Goal: Information Seeking & Learning: Find specific fact

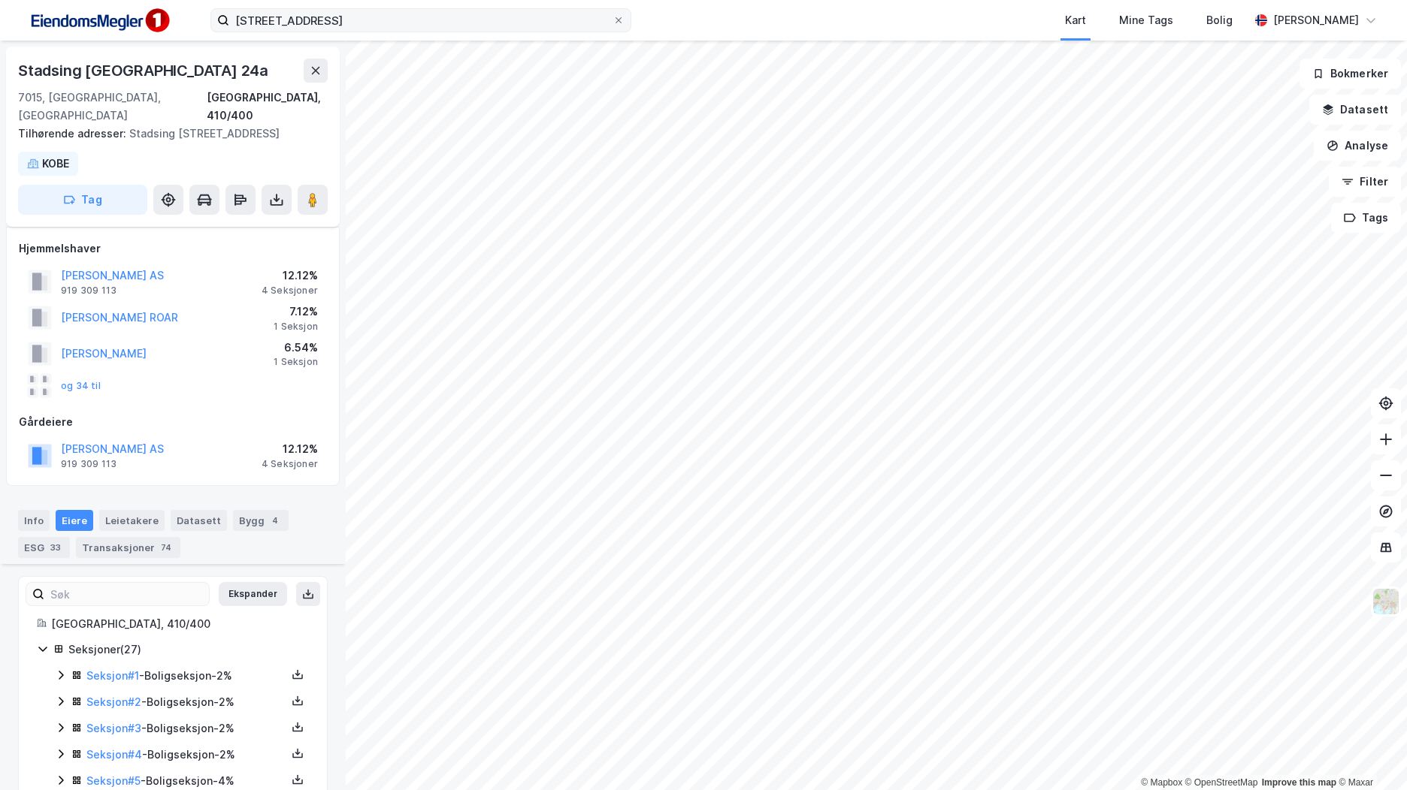
scroll to position [314, 0]
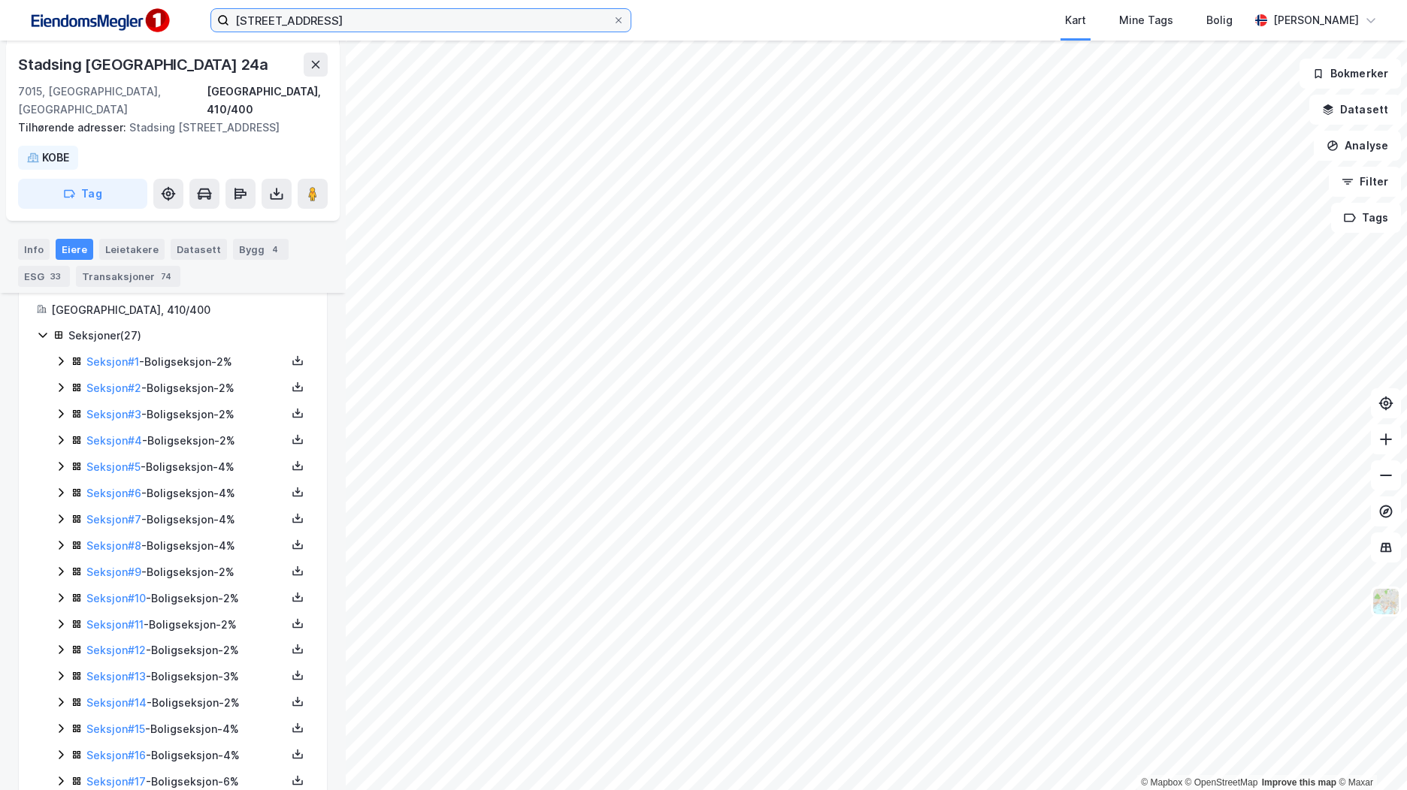
click at [300, 19] on input "[STREET_ADDRESS]" at bounding box center [420, 20] width 383 height 23
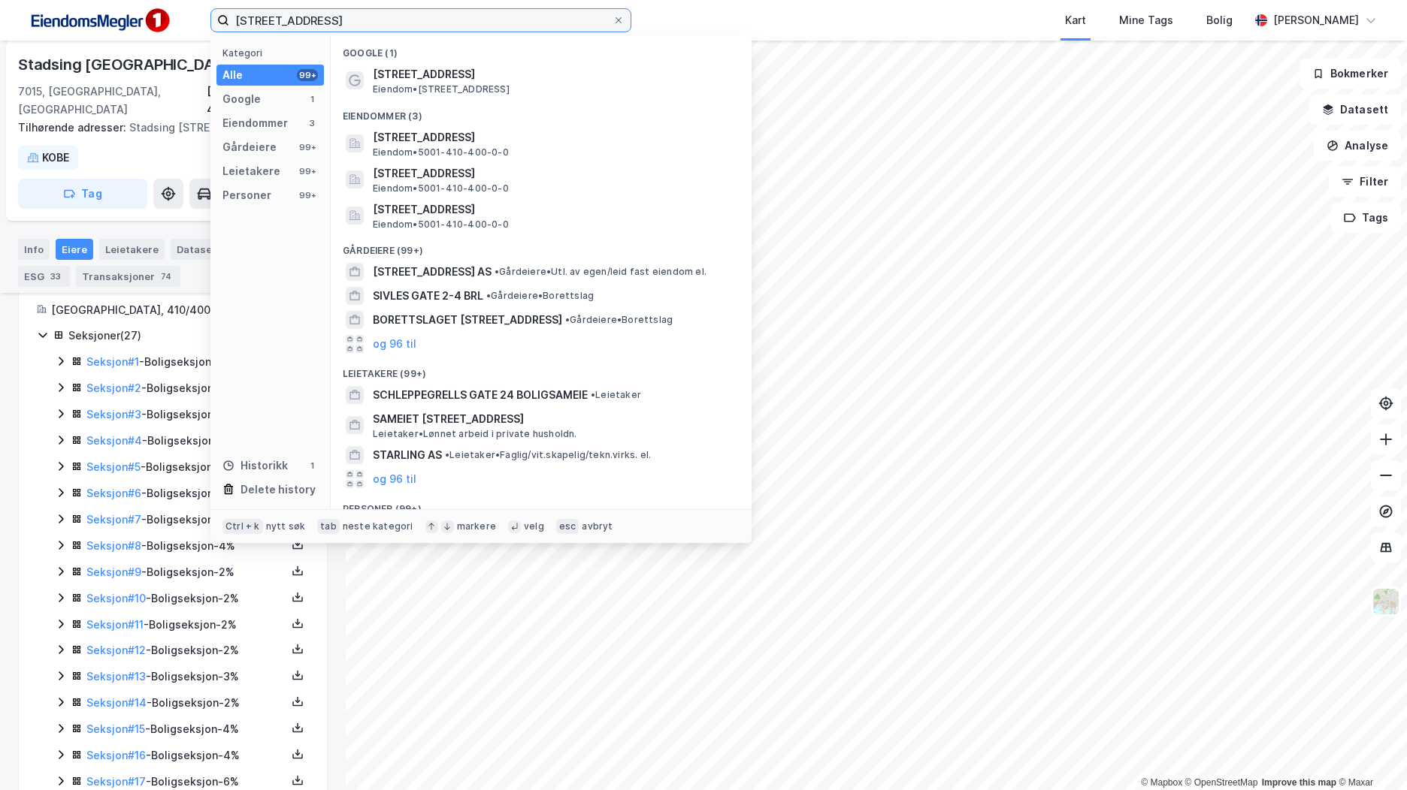
drag, startPoint x: 404, startPoint y: 19, endPoint x: 51, endPoint y: 15, distance: 353.2
click at [51, 15] on div "[STREET_ADDRESS] Kategori Alle 99+ Google 1 Eiendommer 3 Gårdeiere 99+ Leietake…" at bounding box center [703, 20] width 1407 height 41
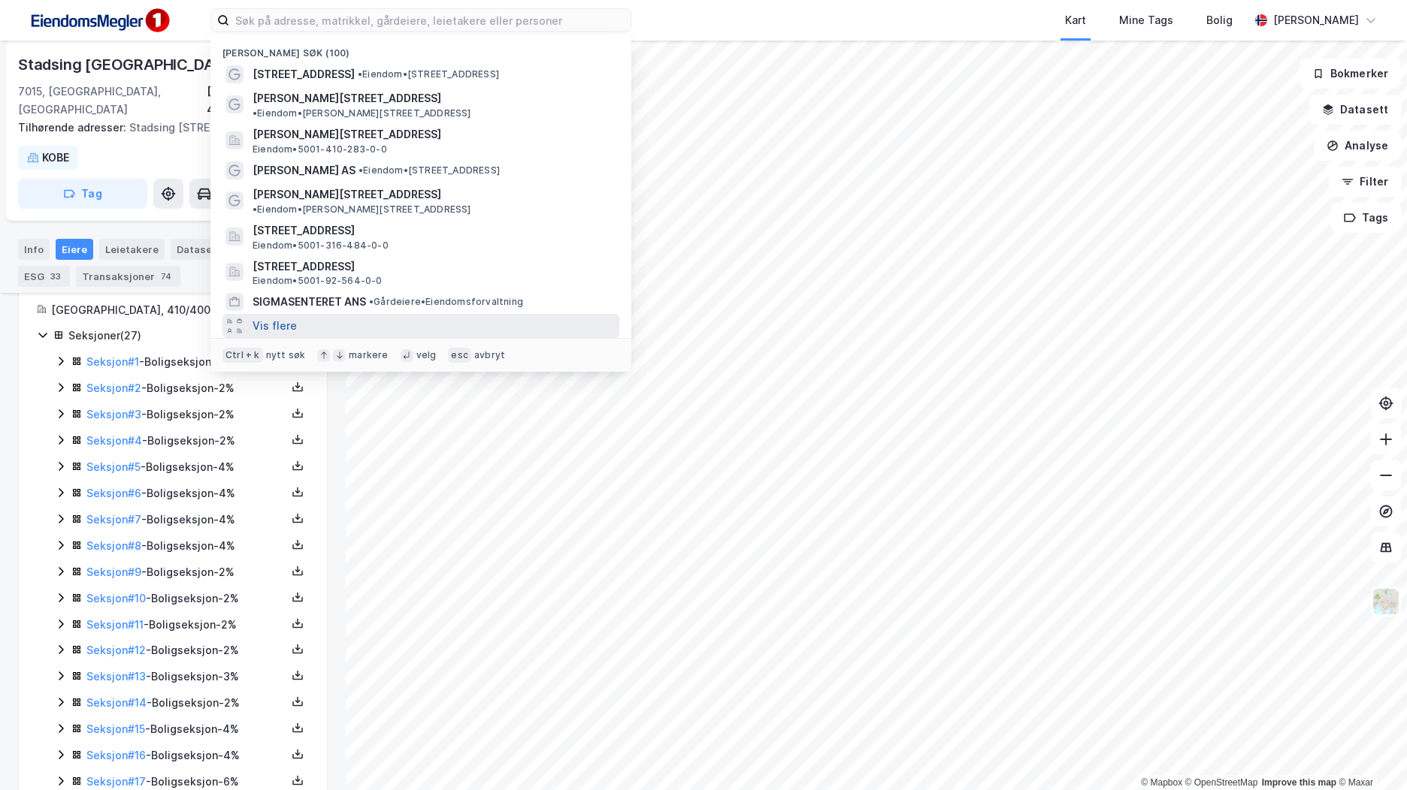
click at [268, 317] on button "Vis flere" at bounding box center [274, 326] width 44 height 18
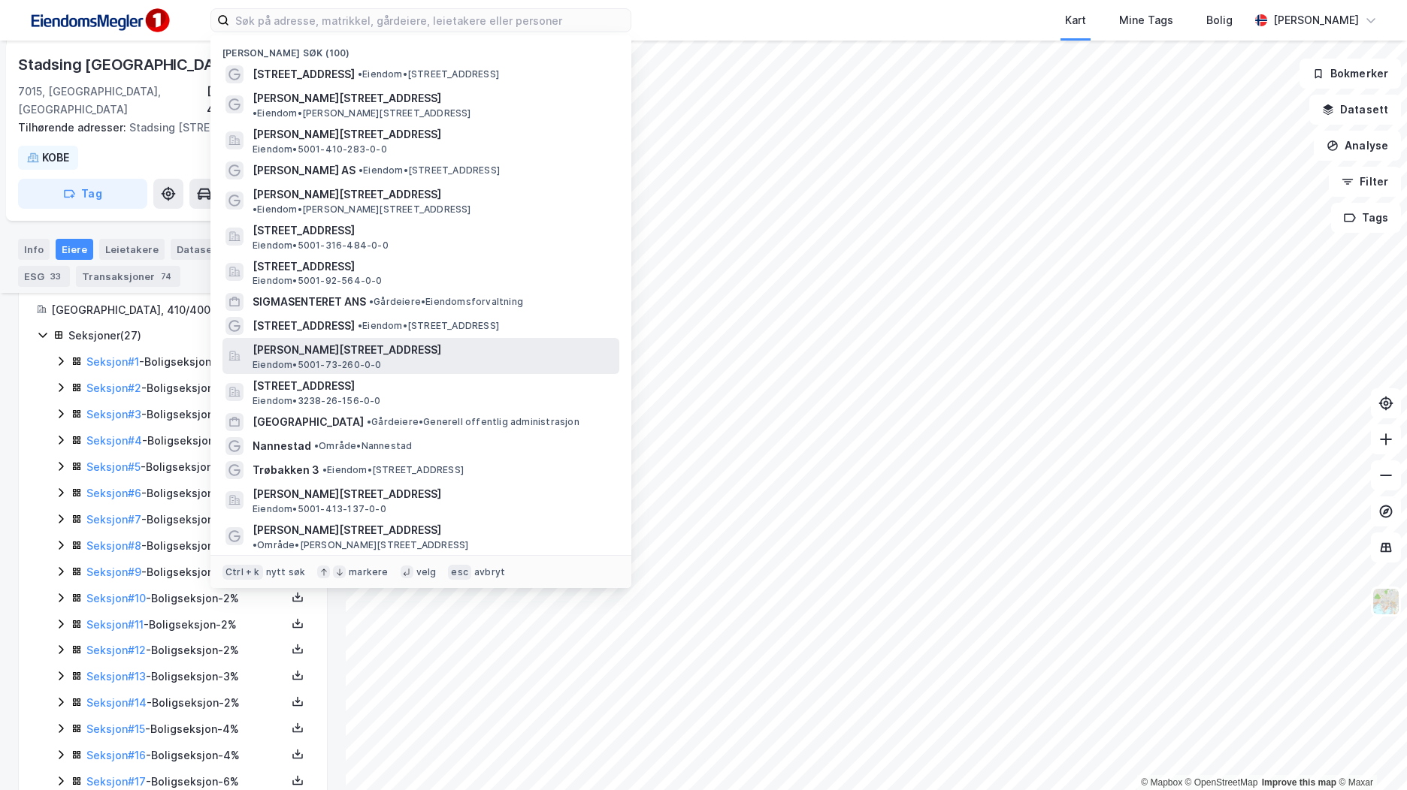
scroll to position [75, 0]
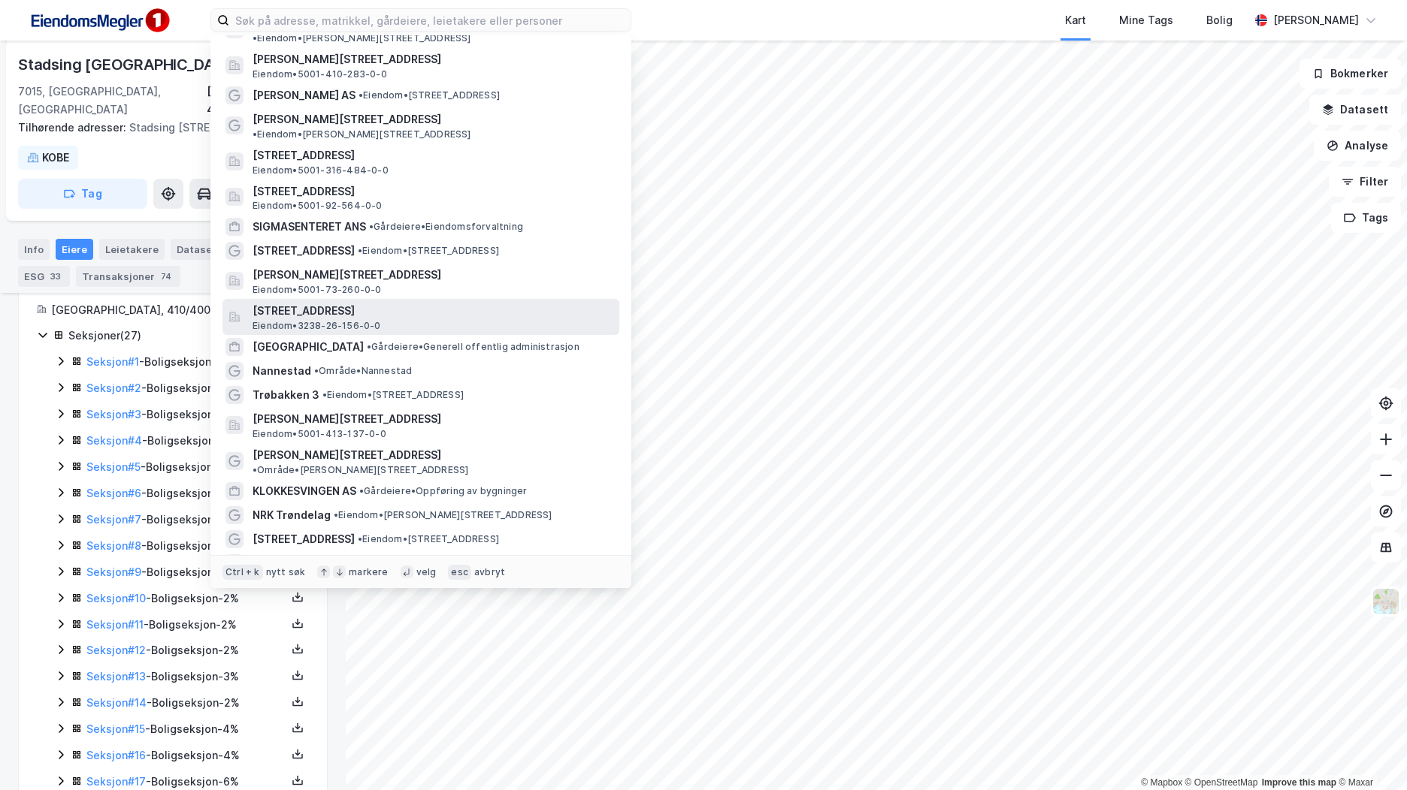
click at [379, 302] on span "[STREET_ADDRESS]" at bounding box center [432, 311] width 361 height 18
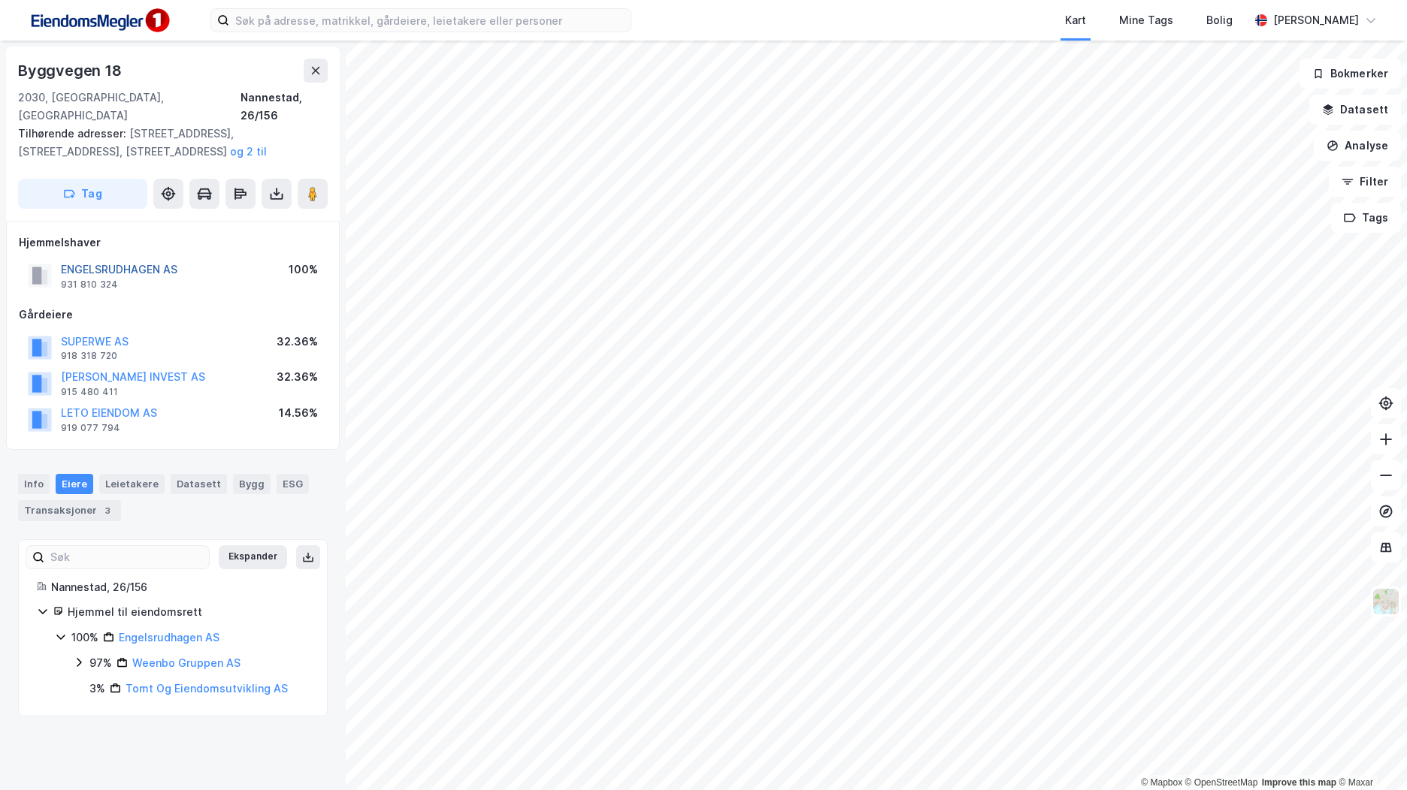
click at [0, 0] on button "ENGELSRUDHAGEN AS" at bounding box center [0, 0] width 0 height 0
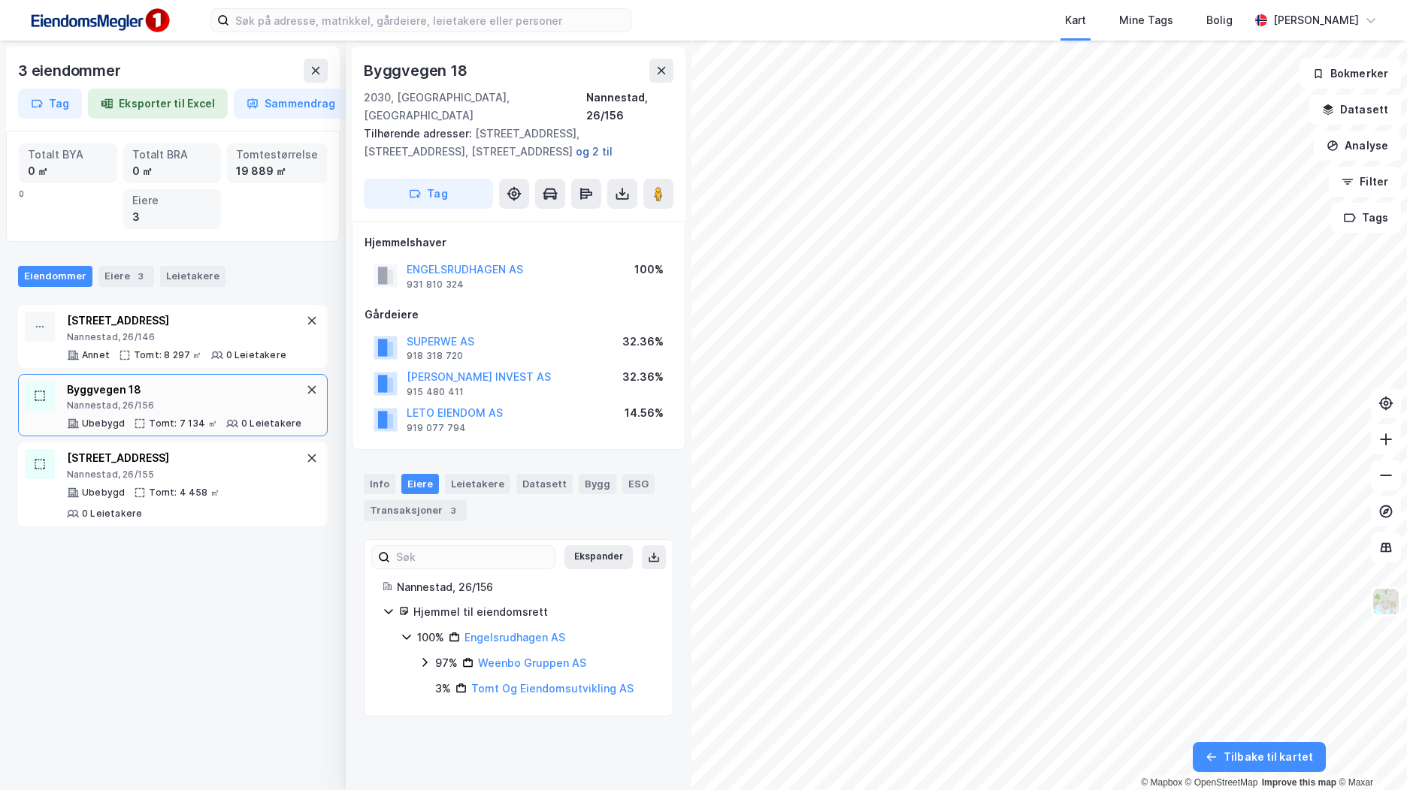
click at [0, 0] on button "og 2 til" at bounding box center [0, 0] width 0 height 0
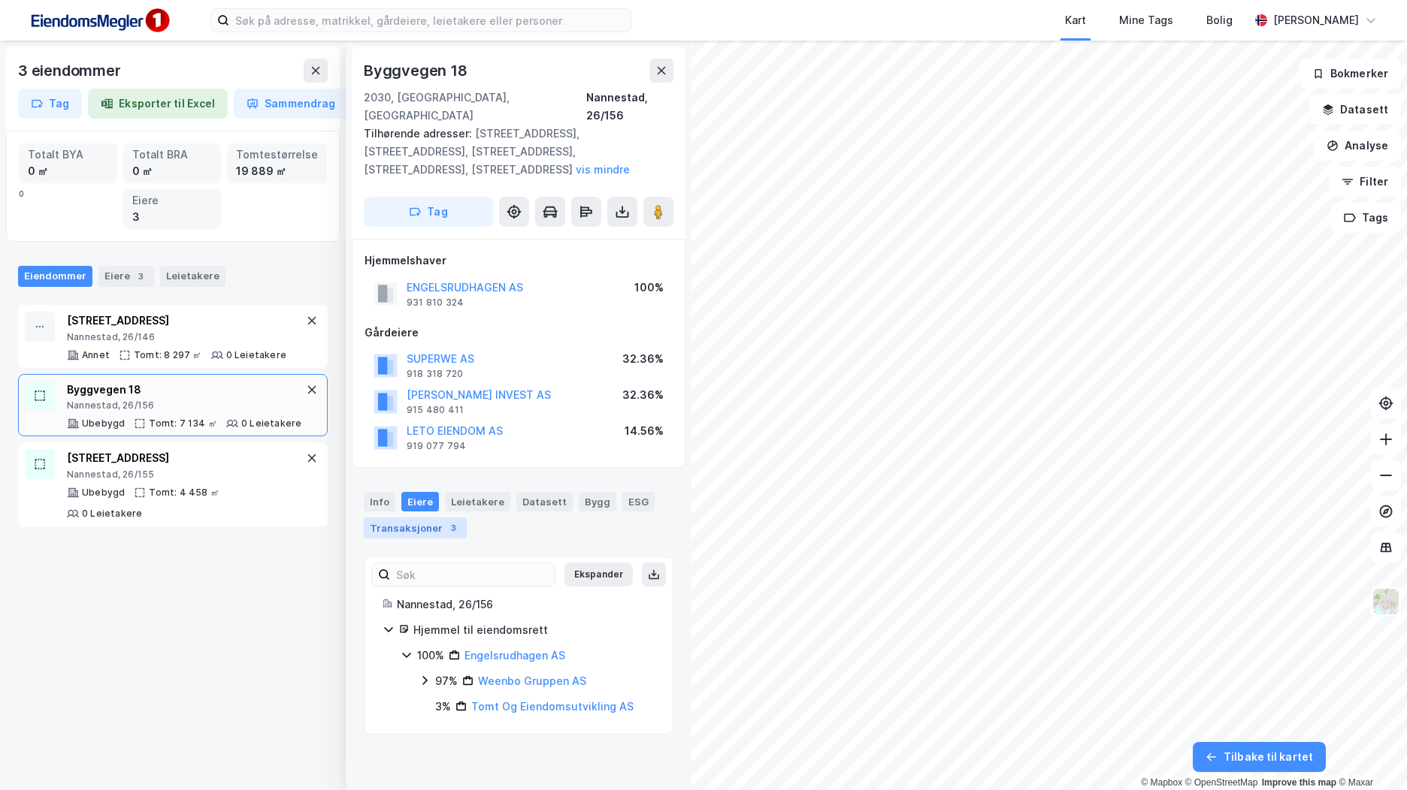
click at [436, 518] on div "Transaksjoner 3" at bounding box center [415, 528] width 103 height 21
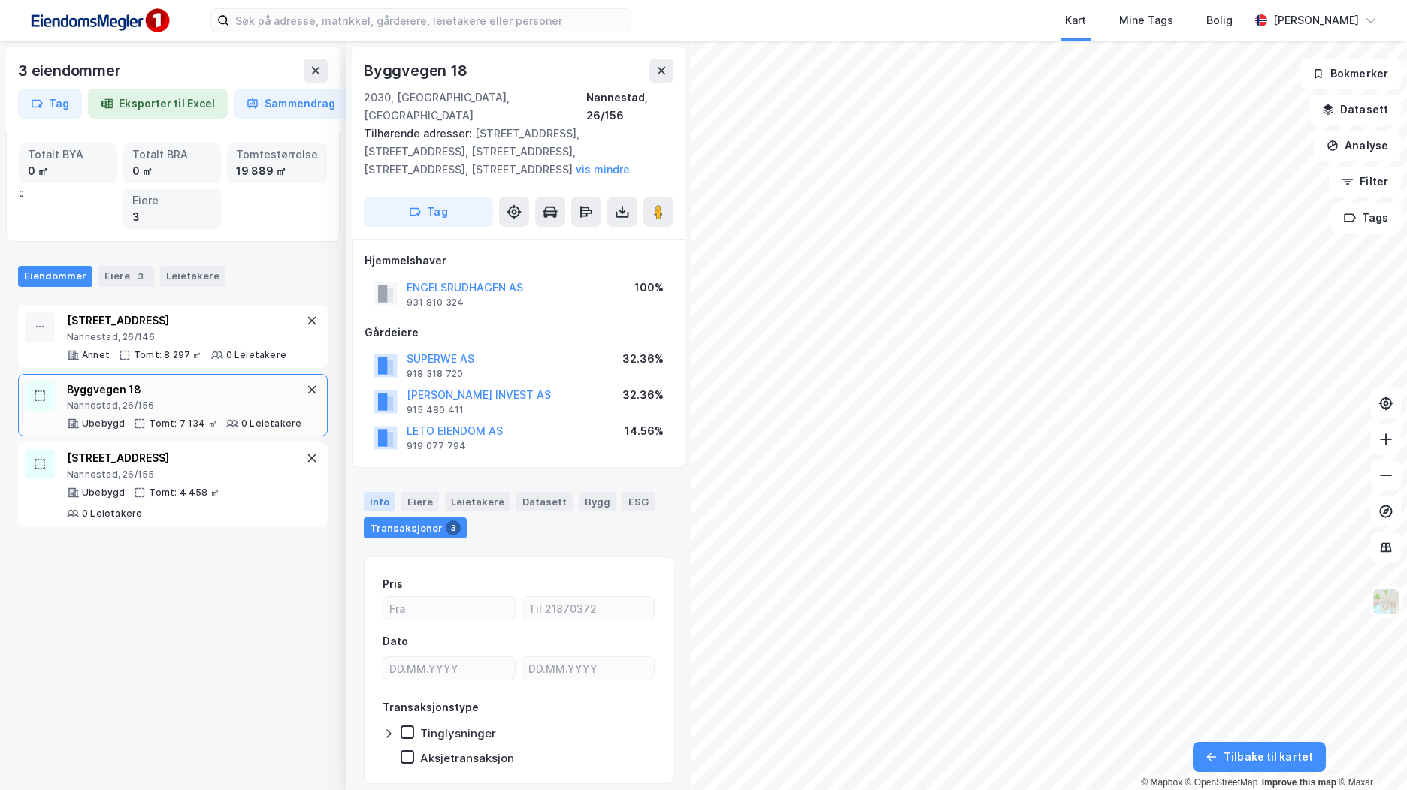
click at [370, 492] on div "Info" at bounding box center [380, 502] width 32 height 20
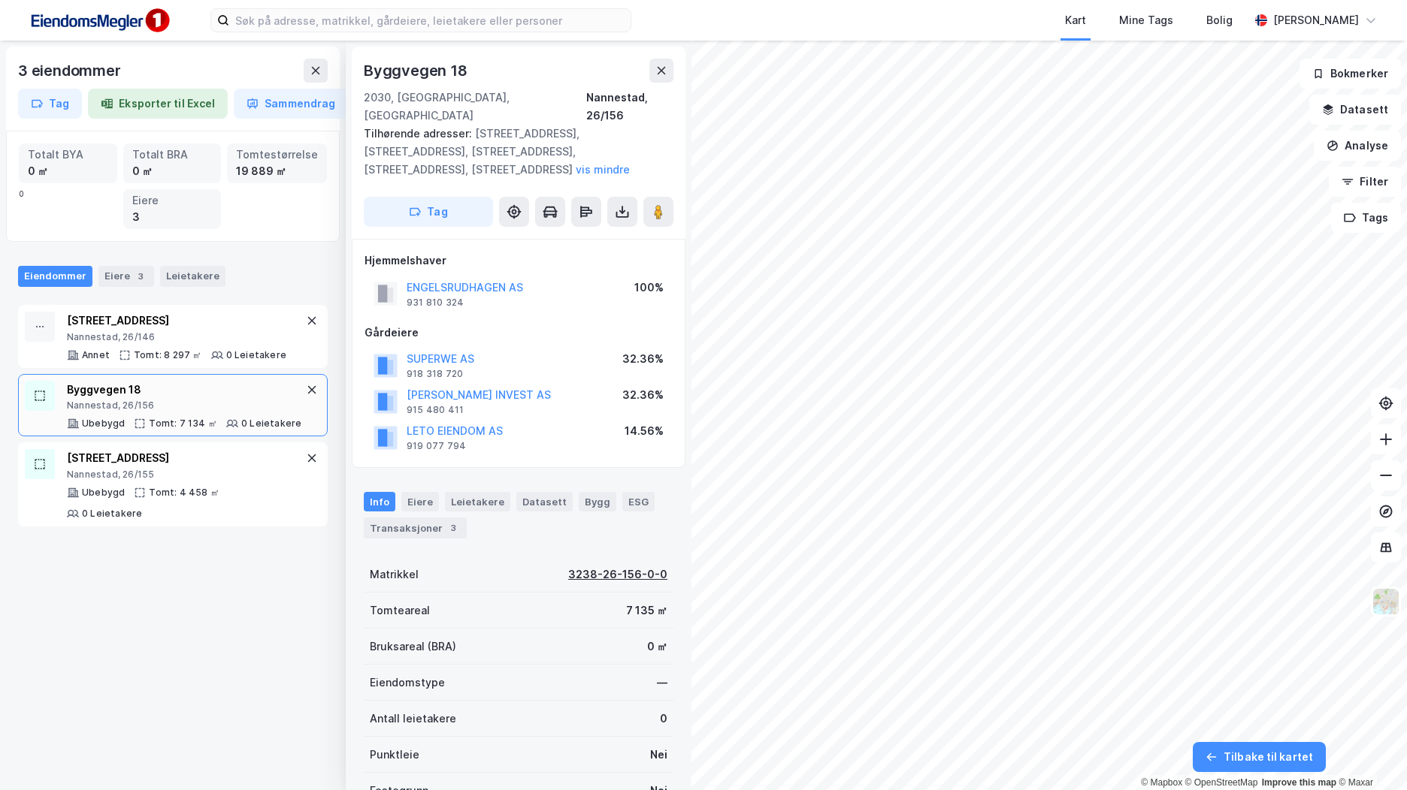
click at [606, 566] on div "3238-26-156-0-0" at bounding box center [617, 575] width 99 height 18
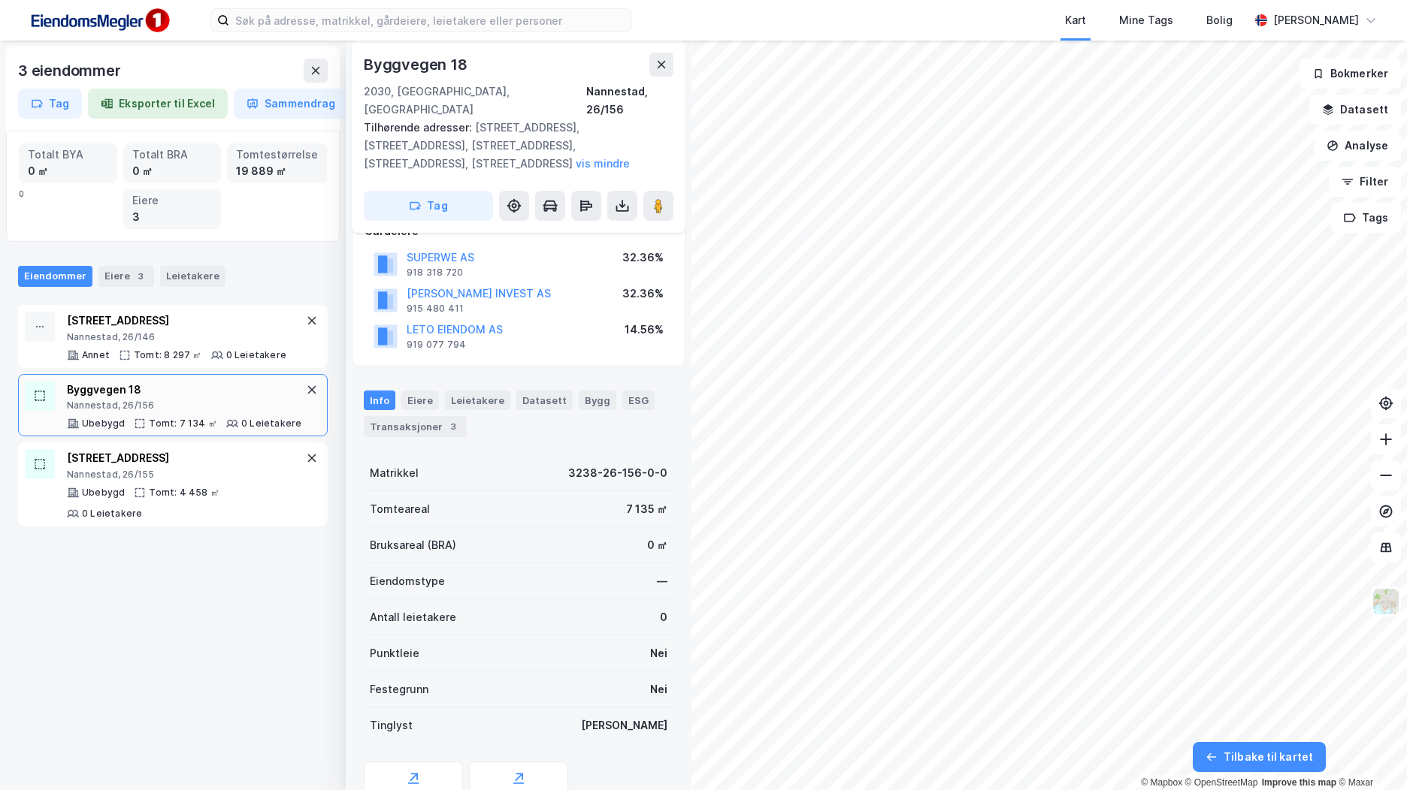
scroll to position [134, 0]
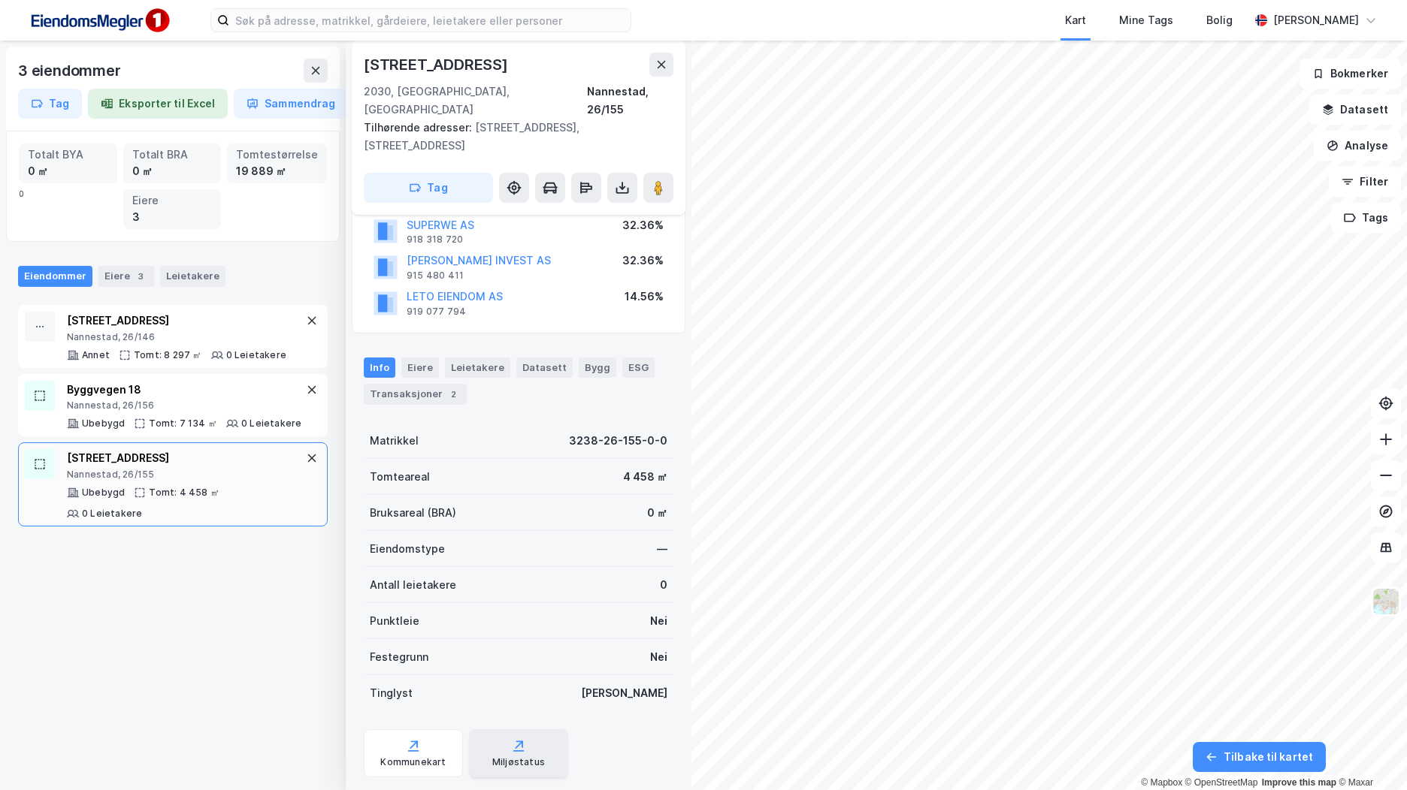
scroll to position [116, 0]
click at [438, 730] on div "Kommunekart" at bounding box center [413, 754] width 99 height 48
drag, startPoint x: 456, startPoint y: 64, endPoint x: 365, endPoint y: 62, distance: 90.9
click at [365, 62] on div "[STREET_ADDRESS]" at bounding box center [437, 65] width 147 height 24
copy div "[STREET_ADDRESS]"
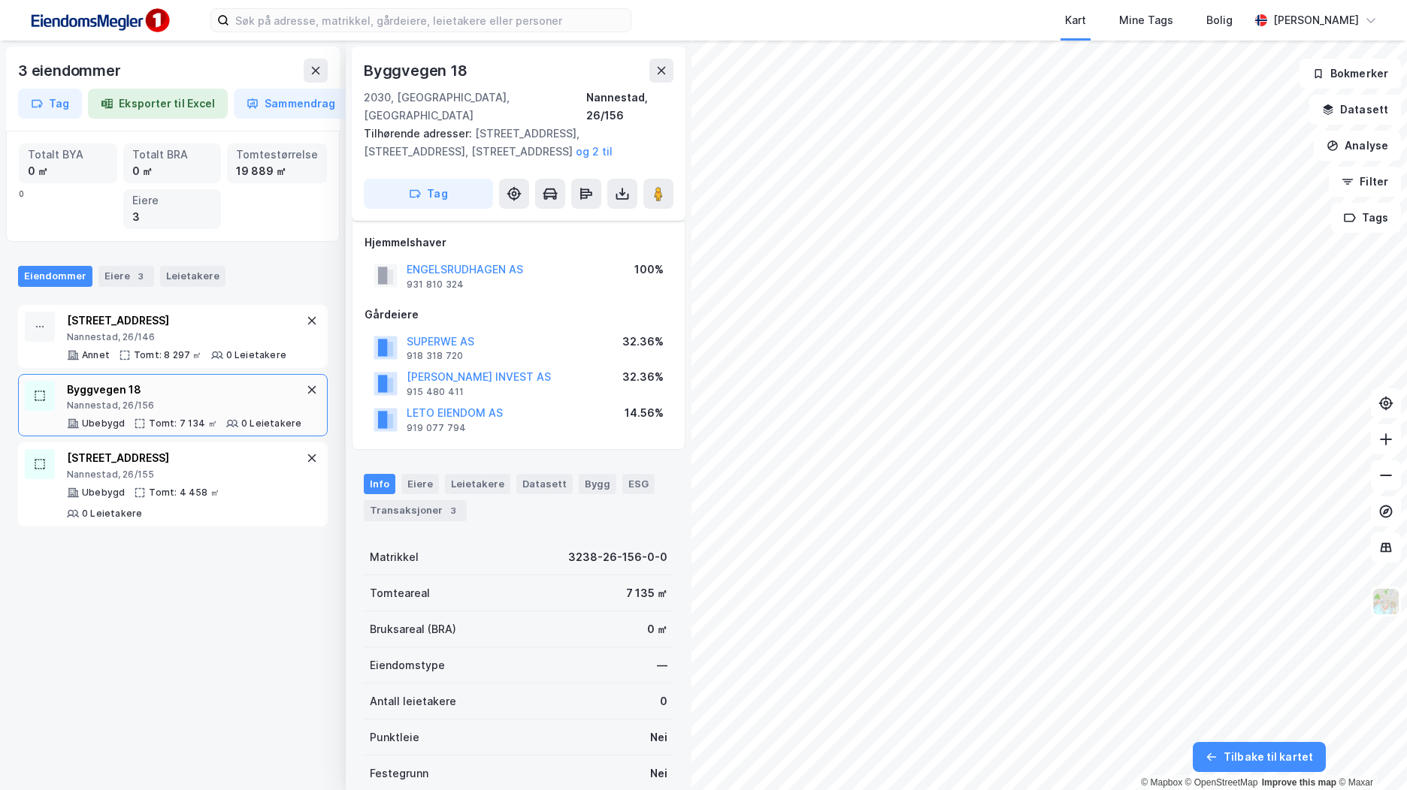
scroll to position [116, 0]
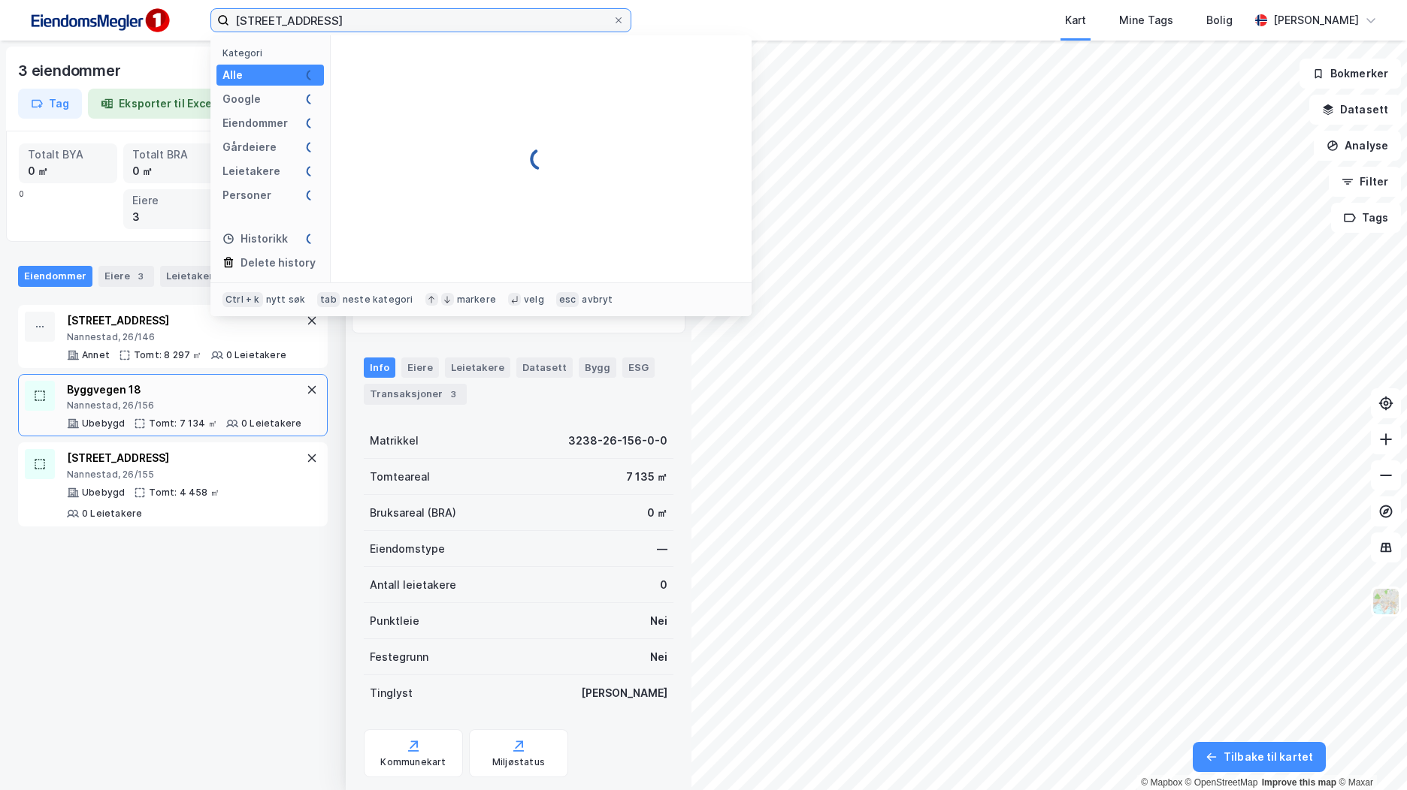
type input "[STREET_ADDRESS]"
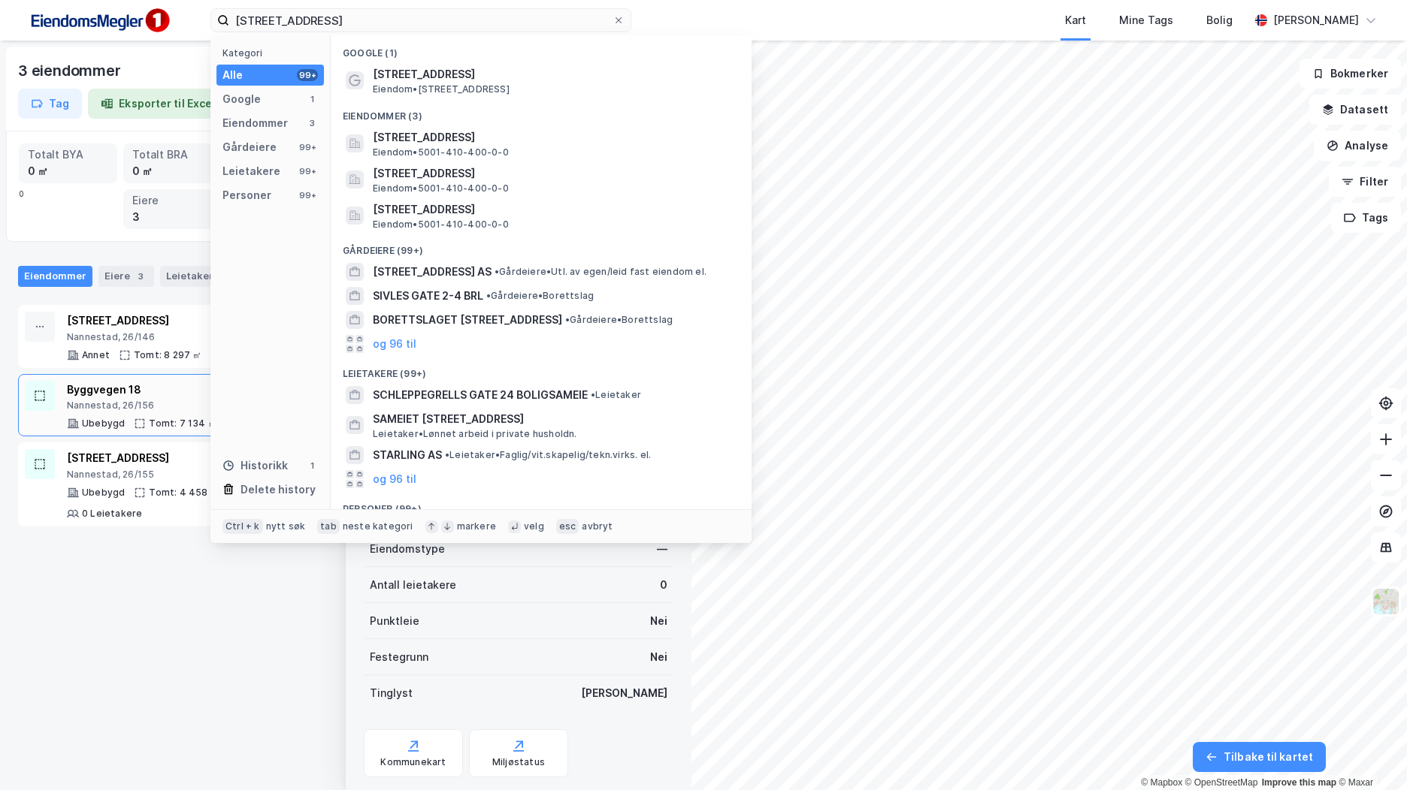
click at [184, 597] on div "3 eiendommer Tag Eksporter til Excel Sammendrag Totalt BYA 0 ㎡ Totalt BRA 0 ㎡ T…" at bounding box center [173, 416] width 346 height 750
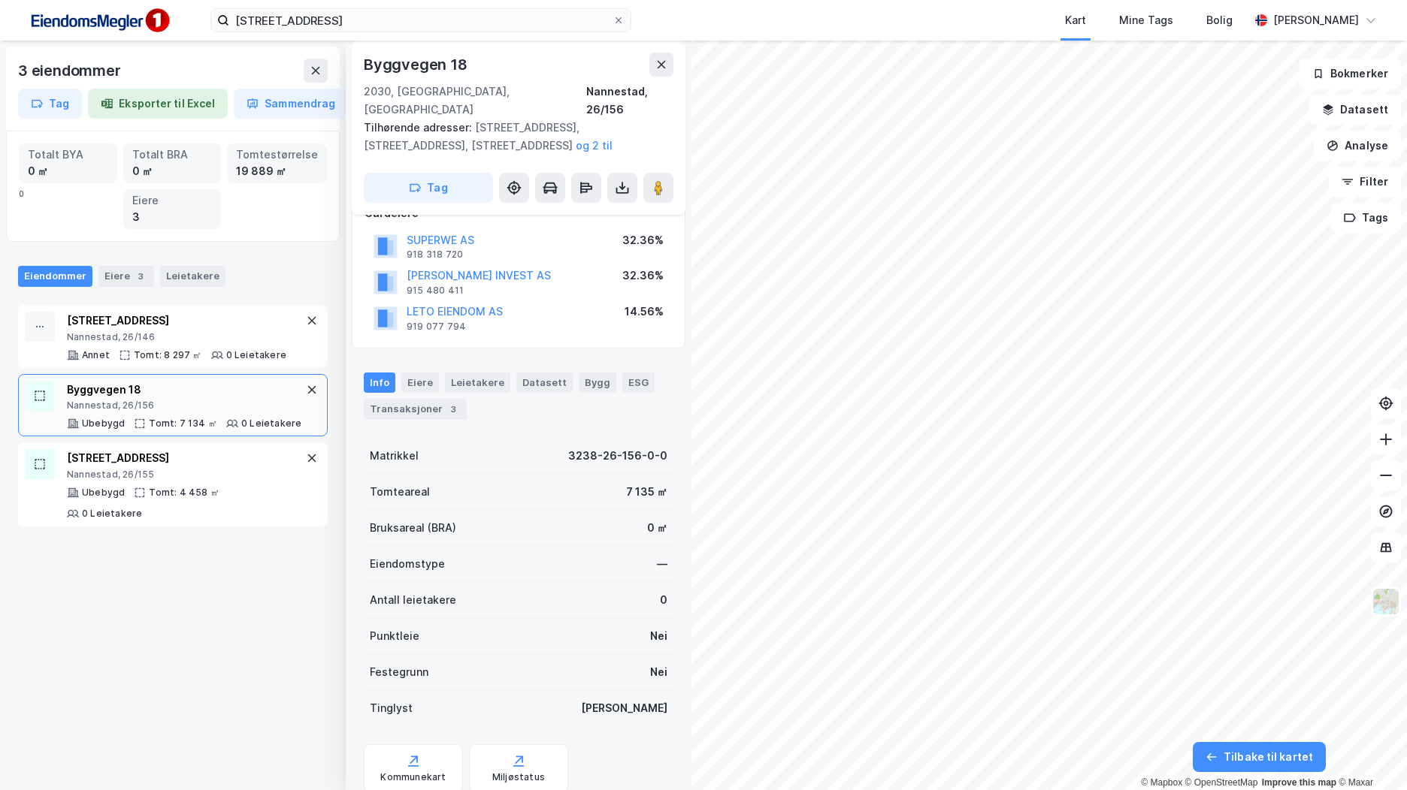
scroll to position [134, 0]
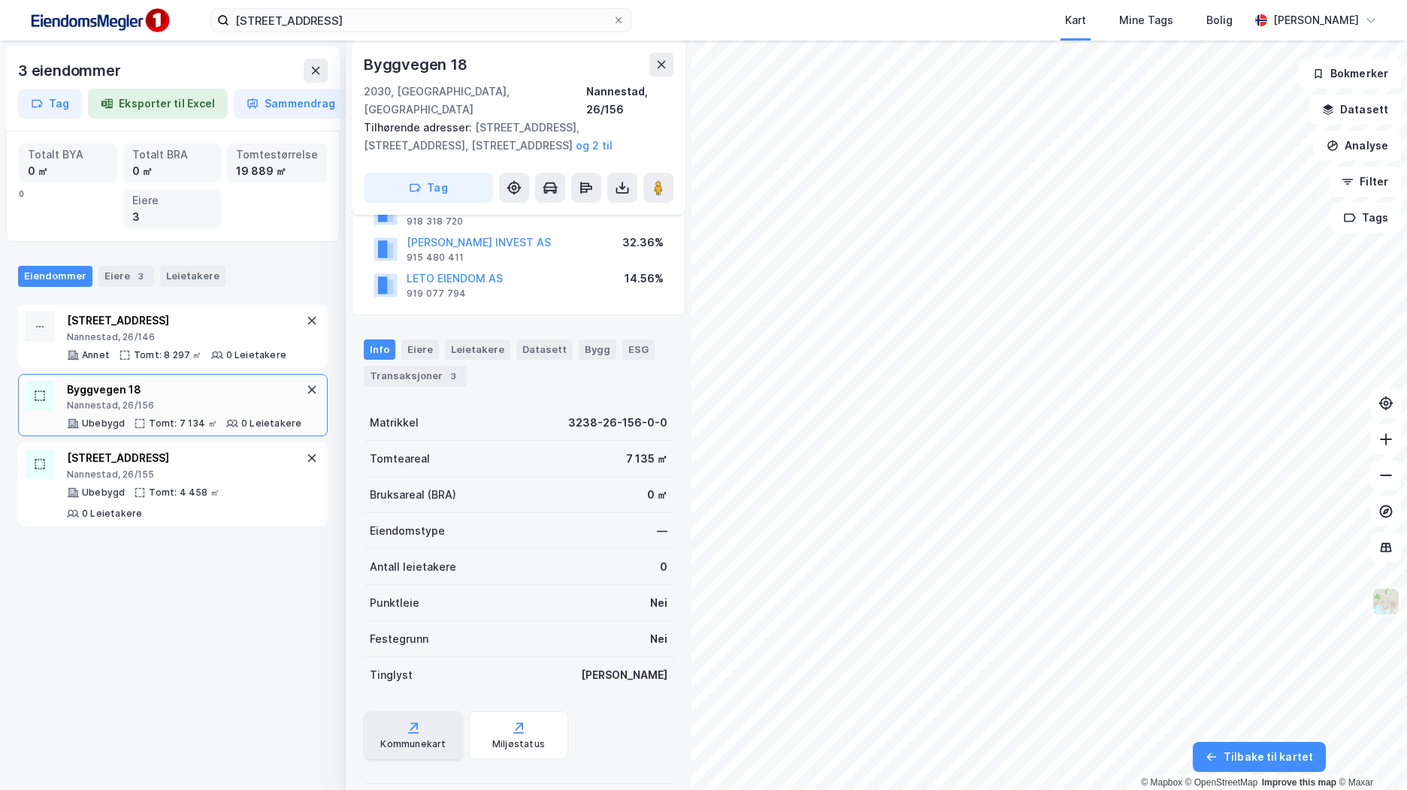
click at [415, 739] on div "Kommunekart" at bounding box center [412, 745] width 65 height 12
click at [653, 62] on button at bounding box center [661, 65] width 24 height 24
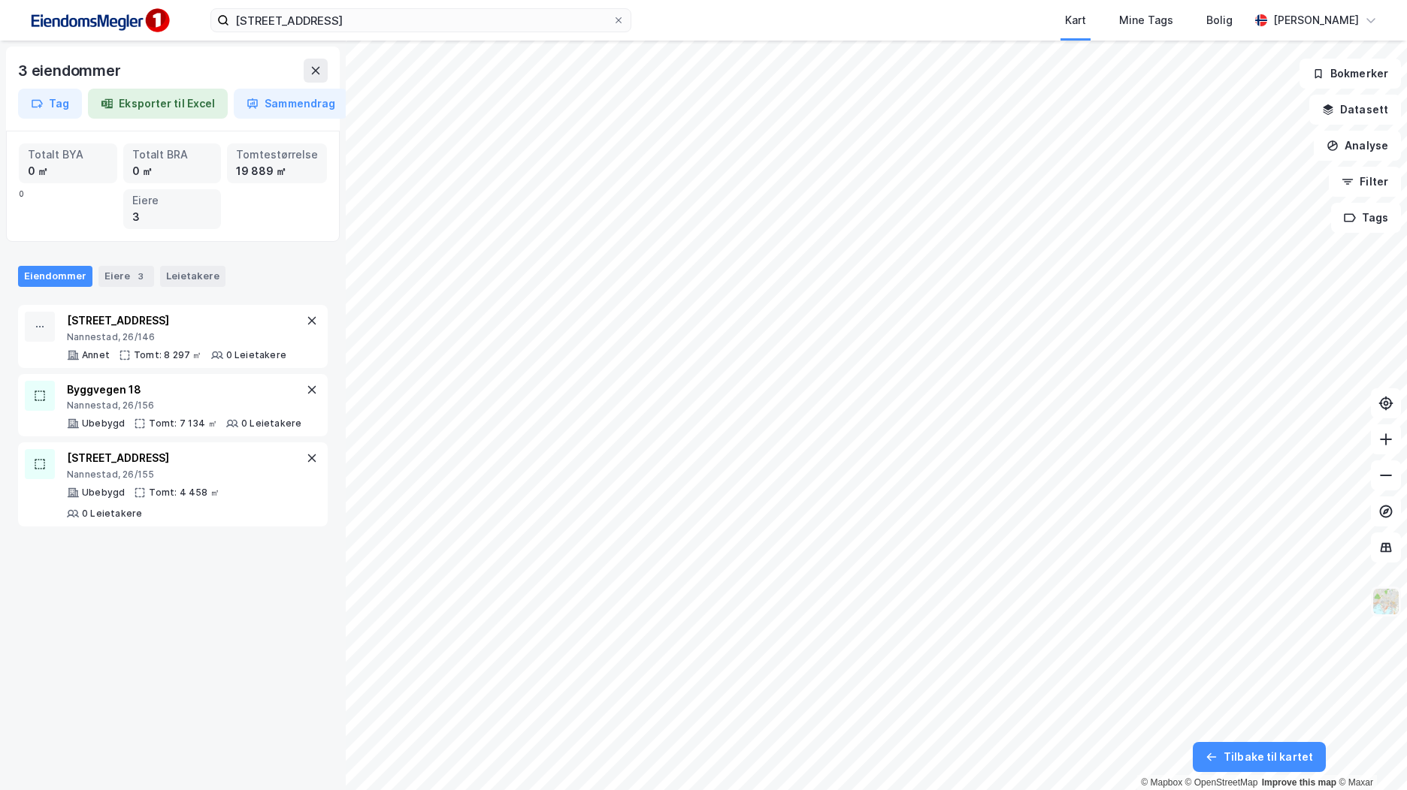
click at [1383, 611] on img at bounding box center [1385, 602] width 29 height 29
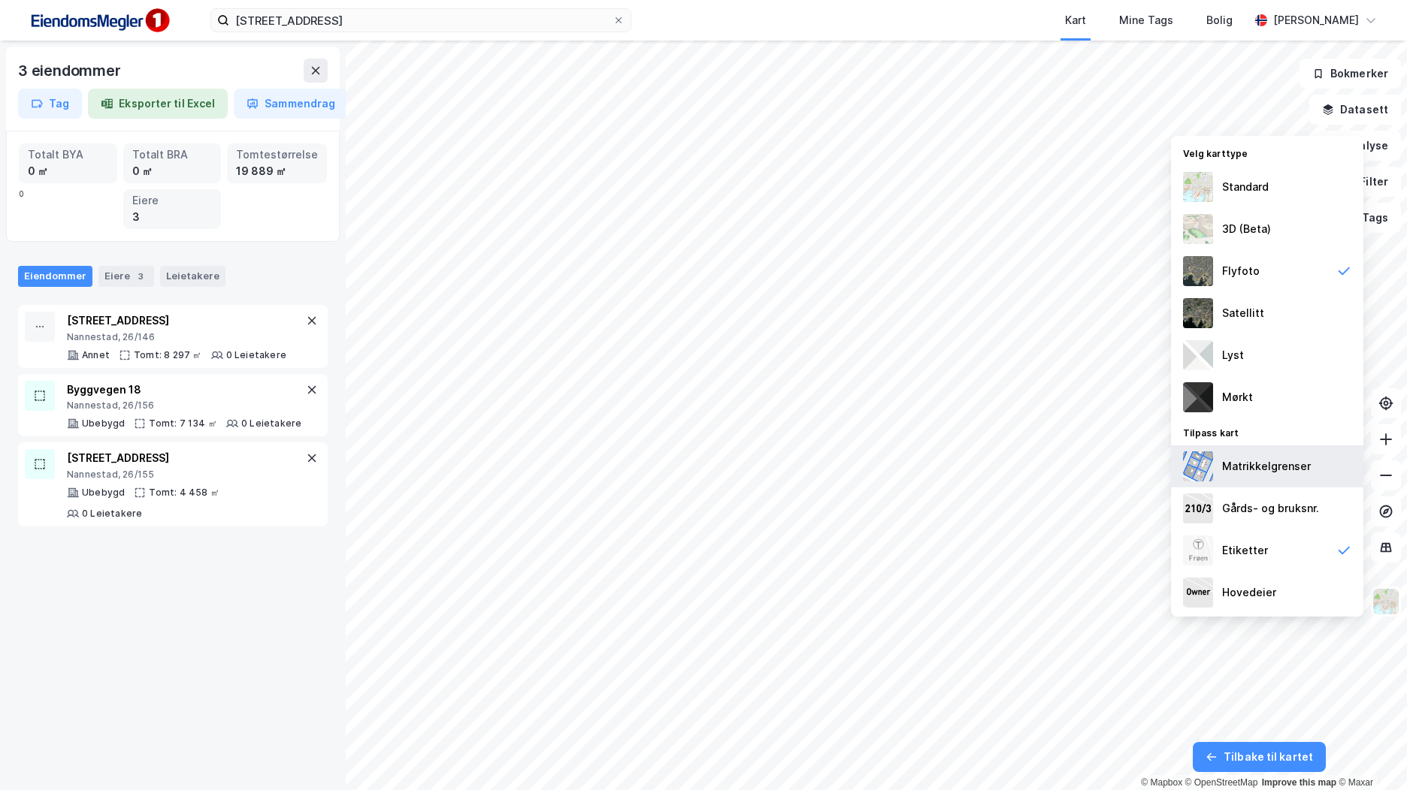
click at [1311, 472] on div "Matrikkelgrenser" at bounding box center [1267, 467] width 192 height 42
click at [1311, 499] on div "Gårds- og bruksnr." at bounding box center [1267, 509] width 192 height 42
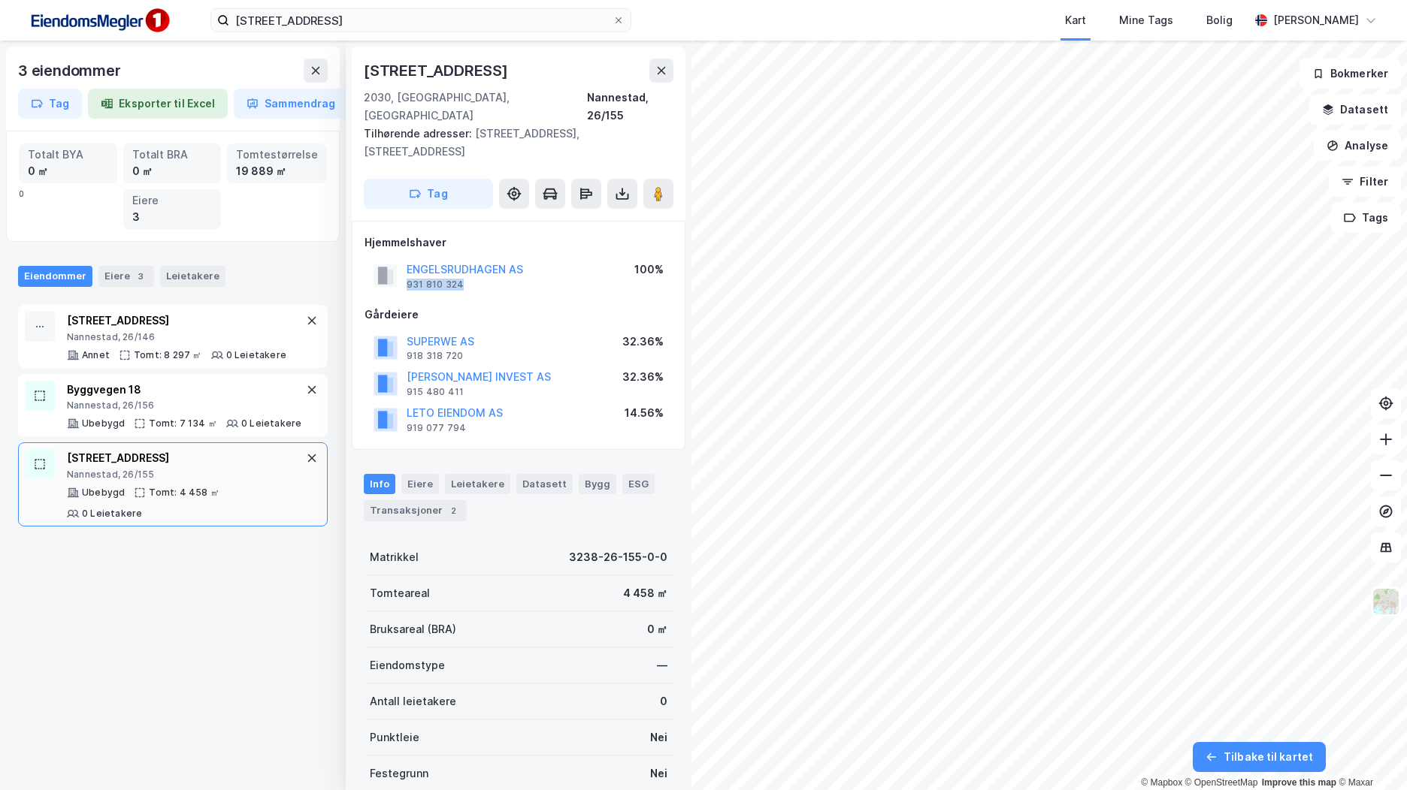
drag, startPoint x: 473, startPoint y: 246, endPoint x: 405, endPoint y: 252, distance: 68.6
click at [405, 261] on div "ENGELSRUDHAGEN AS 931 810 324" at bounding box center [448, 276] width 150 height 30
copy div "931 810 324"
